Goal: Transaction & Acquisition: Purchase product/service

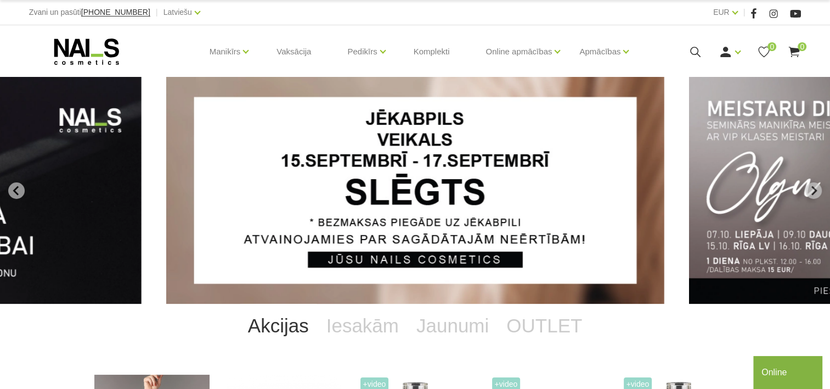
click at [689, 48] on icon at bounding box center [696, 52] width 14 height 14
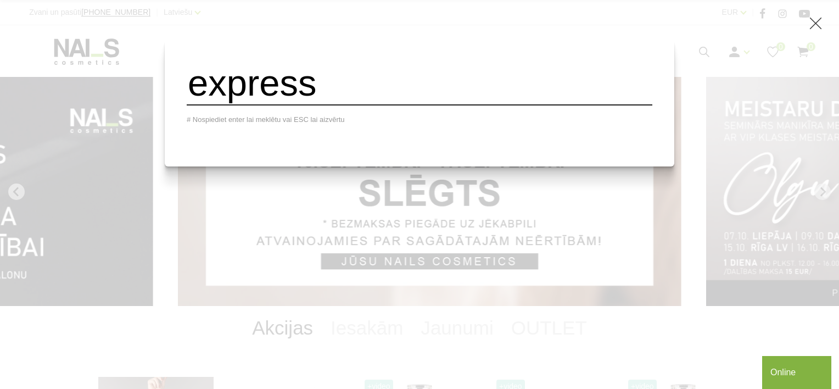
type input "express"
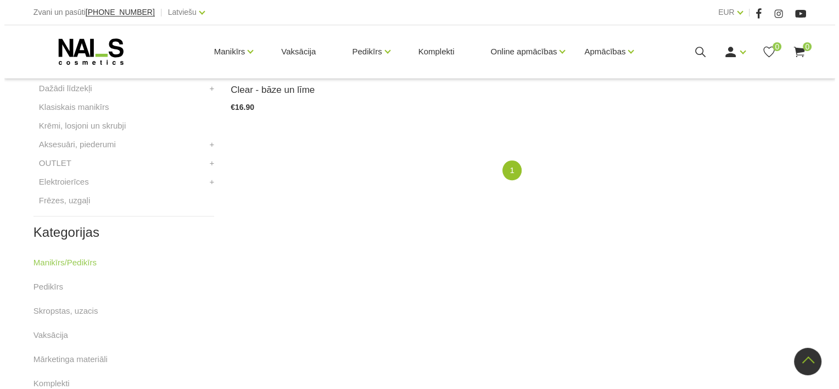
scroll to position [165, 0]
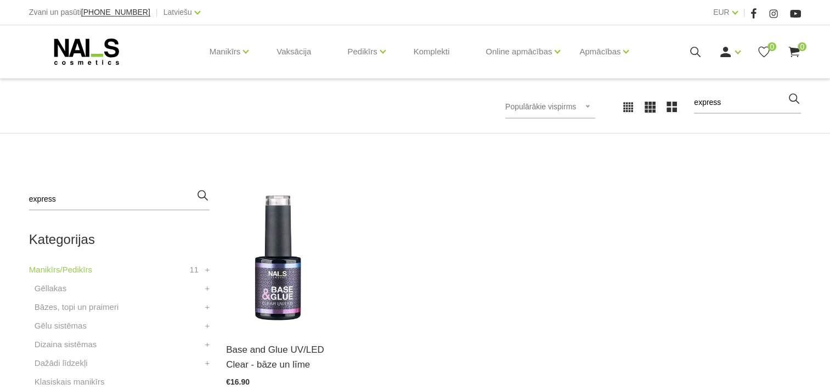
click at [684, 55] on div "Ienākt Reģistrēties 0 0" at bounding box center [724, 52] width 154 height 14
click at [701, 55] on icon at bounding box center [696, 52] width 14 height 14
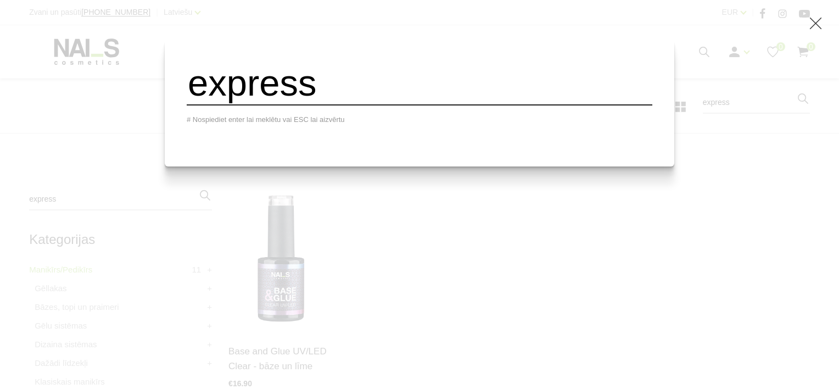
drag, startPoint x: 411, startPoint y: 90, endPoint x: 211, endPoint y: 99, distance: 200.5
click at [211, 99] on input "express" at bounding box center [419, 83] width 465 height 44
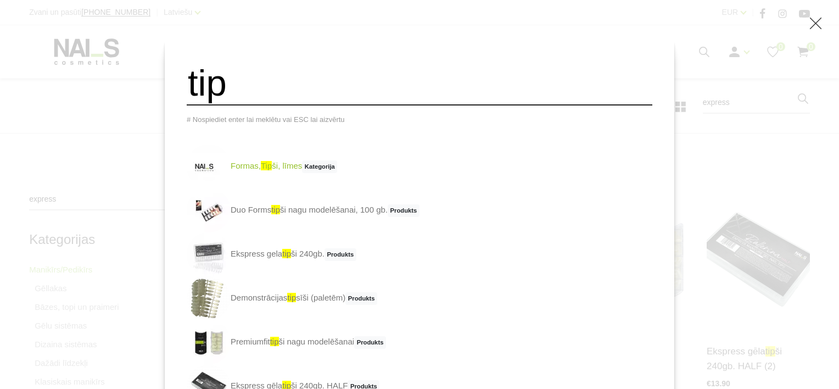
type input "tip"
click at [279, 171] on link "Formas, tip ši, līmes Kategorija" at bounding box center [262, 166] width 150 height 44
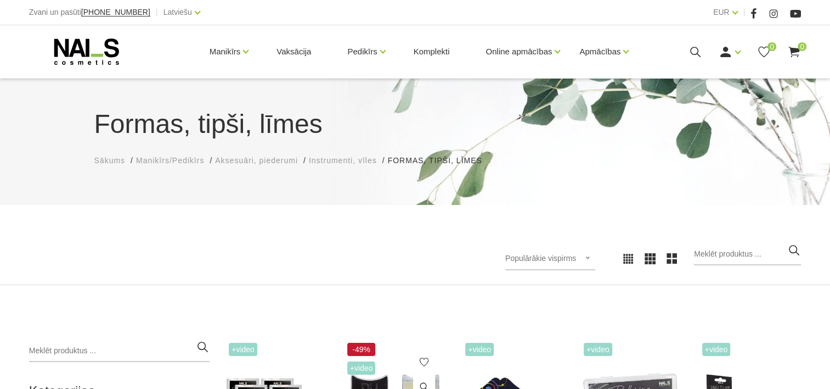
scroll to position [274, 0]
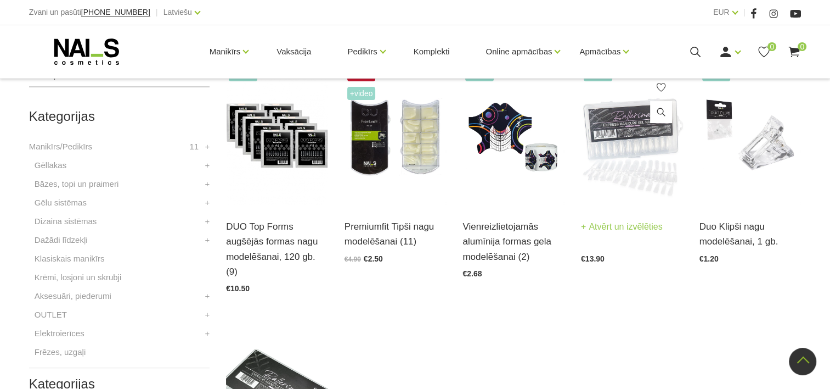
click at [620, 154] on img at bounding box center [632, 135] width 102 height 140
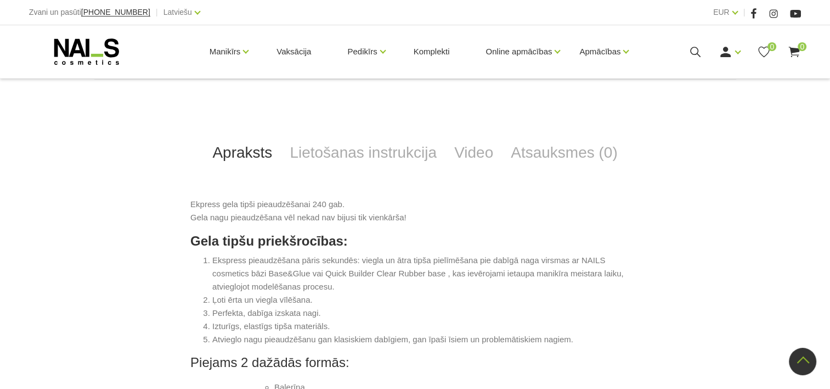
scroll to position [604, 0]
